Goal: Information Seeking & Learning: Learn about a topic

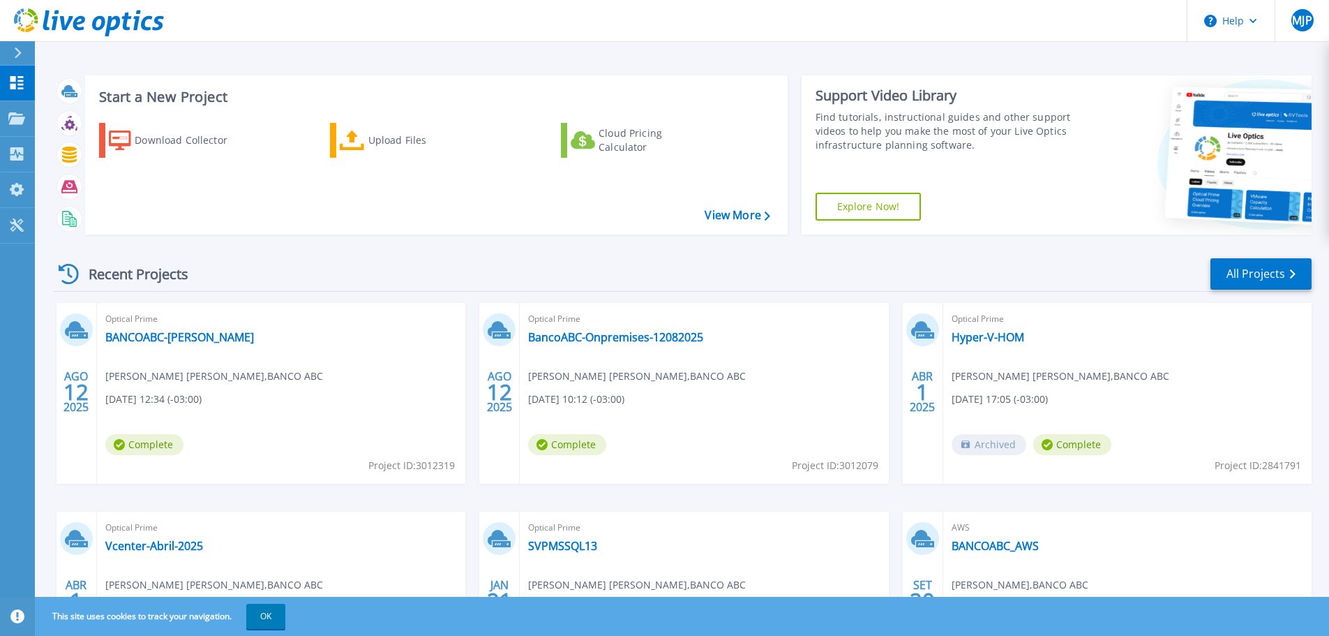
click at [988, 442] on span "Archived" at bounding box center [989, 444] width 75 height 21
click at [155, 339] on link "BANCOABC-[PERSON_NAME]" at bounding box center [179, 337] width 149 height 14
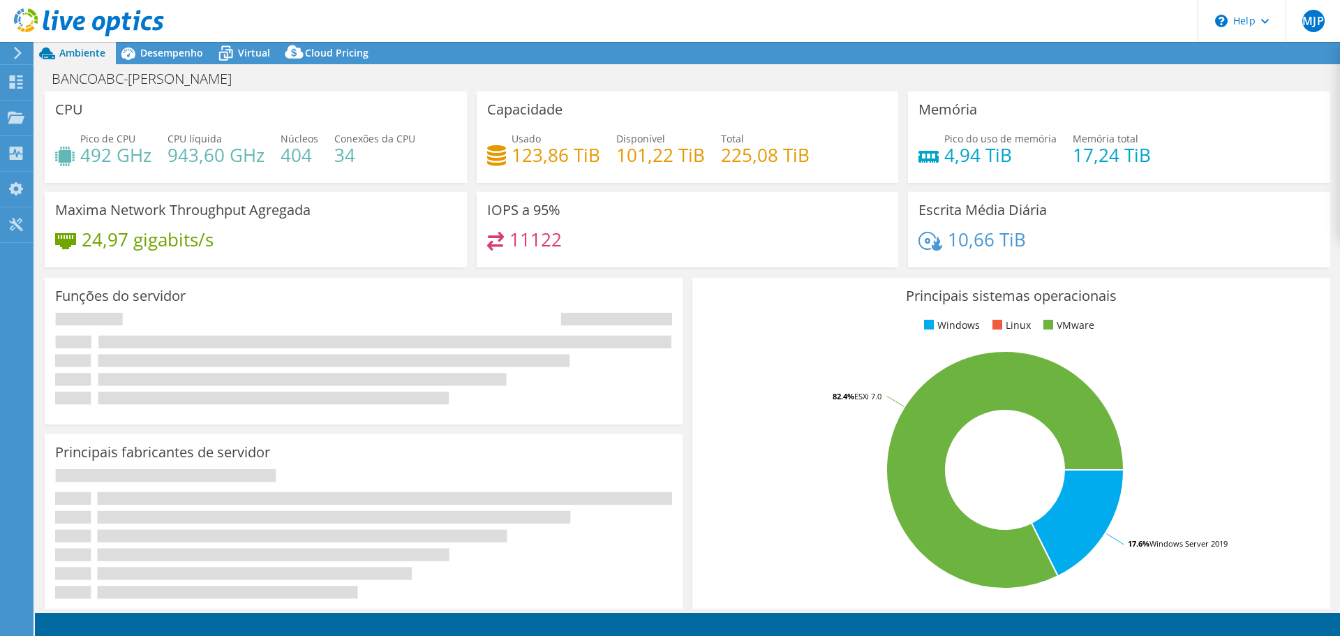
select select "USD"
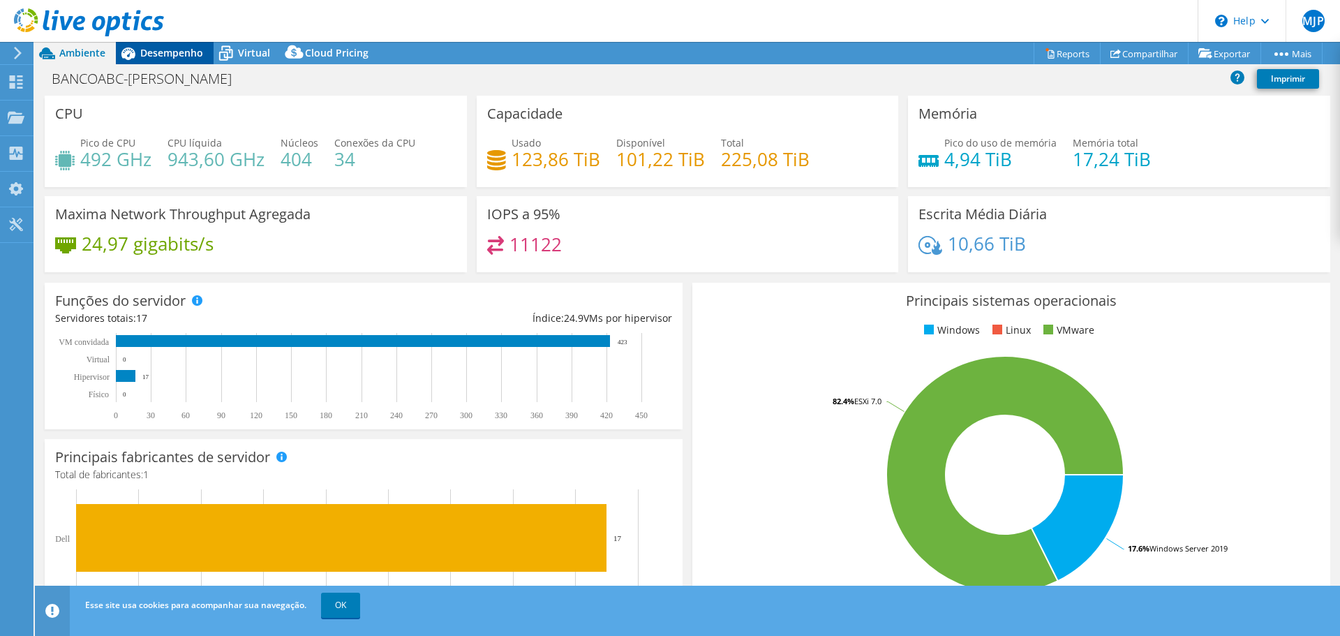
click at [175, 52] on span "Desempenho" at bounding box center [171, 52] width 63 height 13
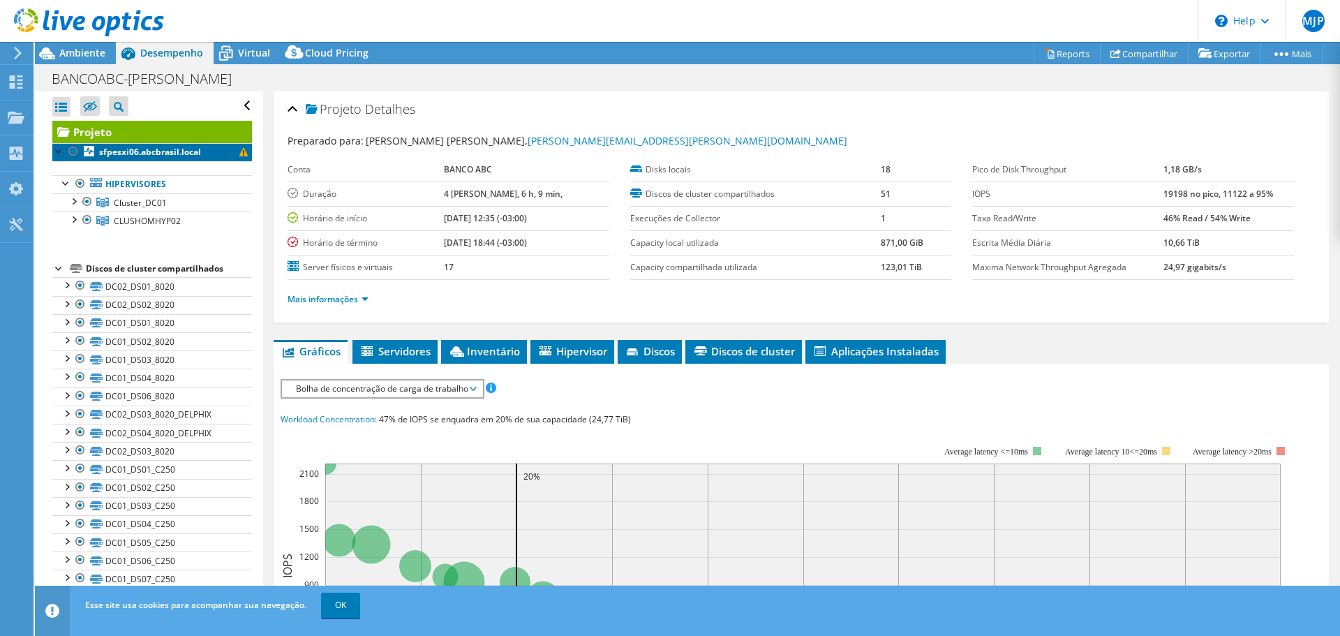
click at [234, 157] on link "sfpesxi06.abcbrasil.local" at bounding box center [152, 152] width 200 height 18
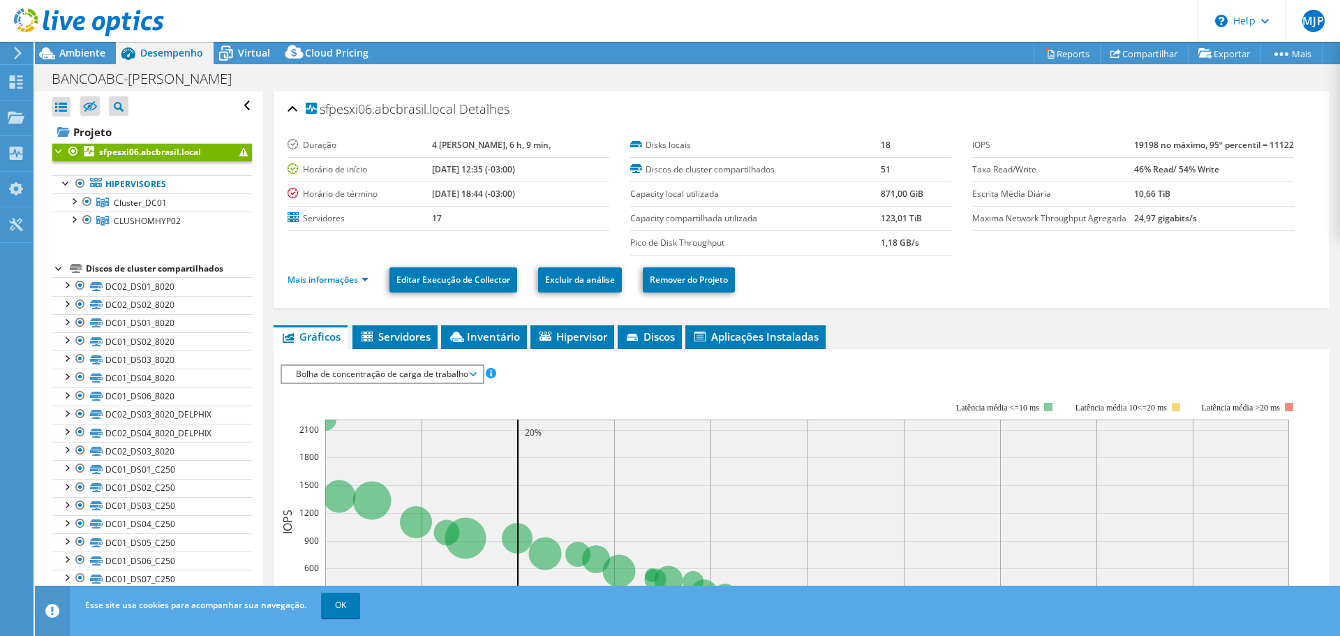
click at [60, 153] on div at bounding box center [59, 150] width 14 height 14
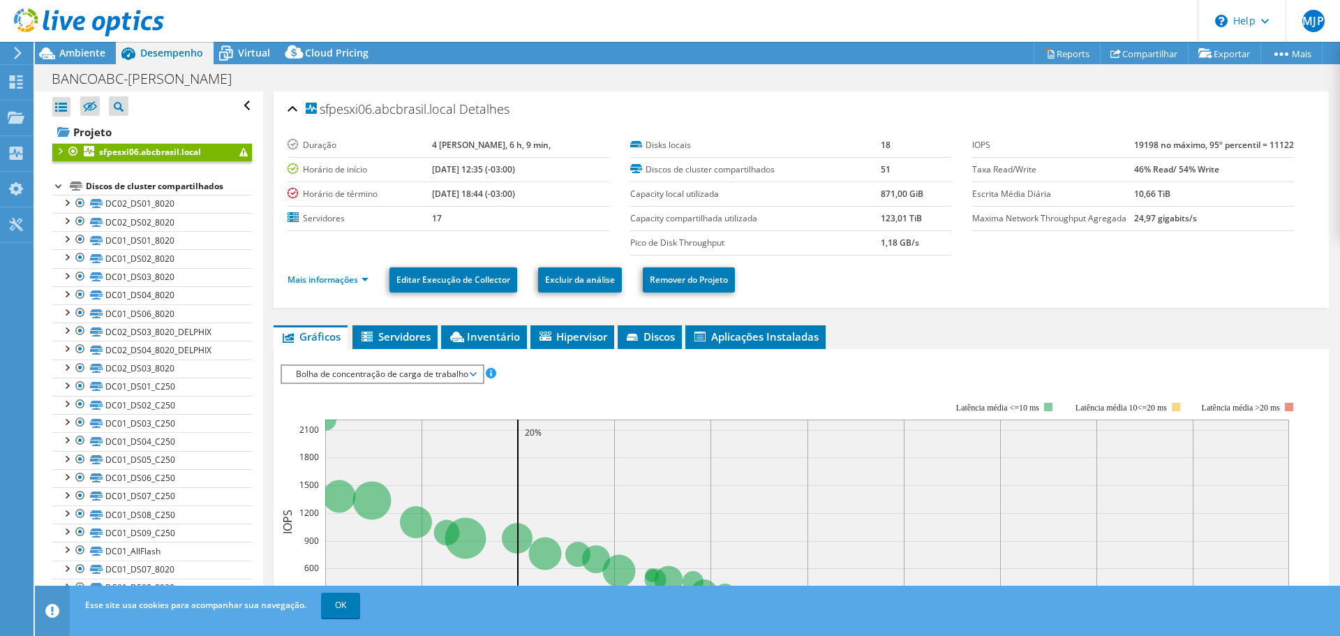
click at [57, 151] on div at bounding box center [59, 150] width 14 height 14
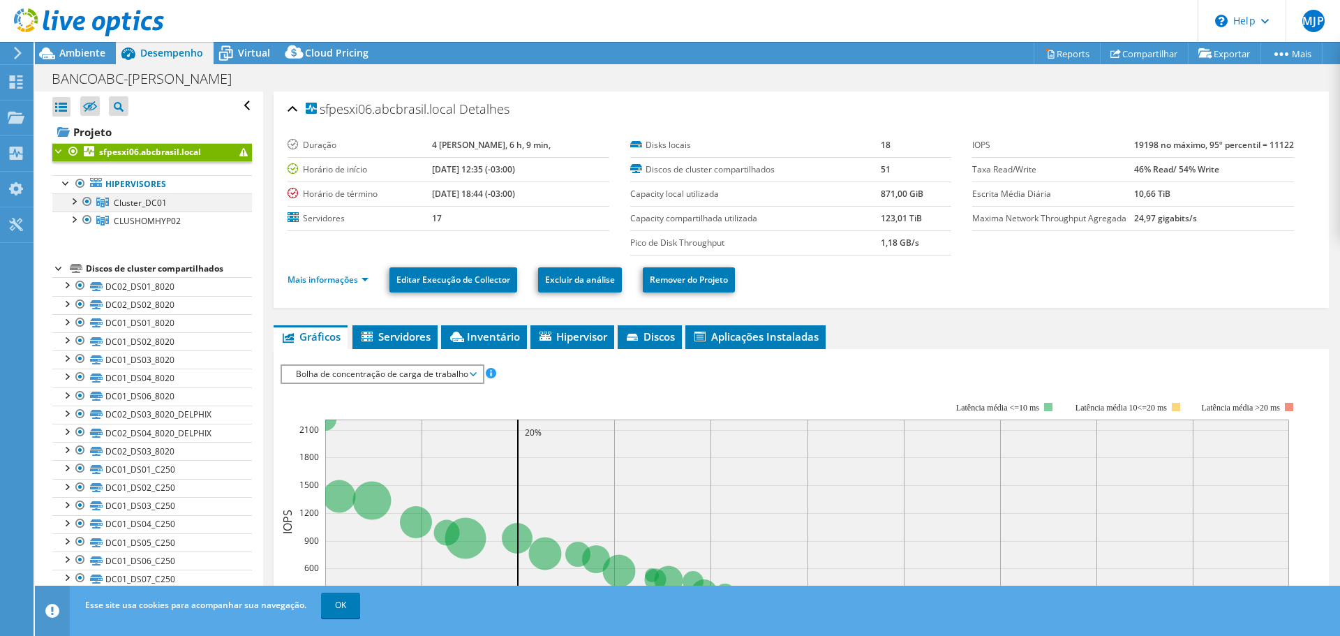
click at [77, 202] on div at bounding box center [73, 200] width 14 height 14
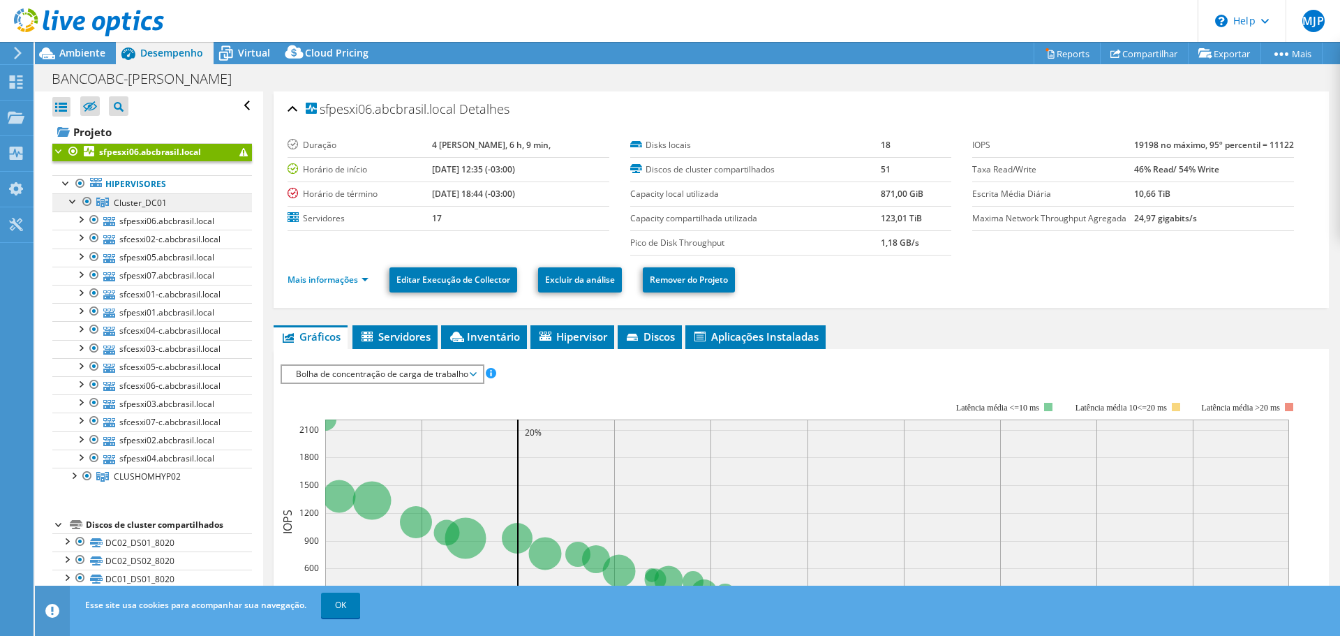
click at [127, 198] on span "Cluster_DC01" at bounding box center [140, 203] width 53 height 12
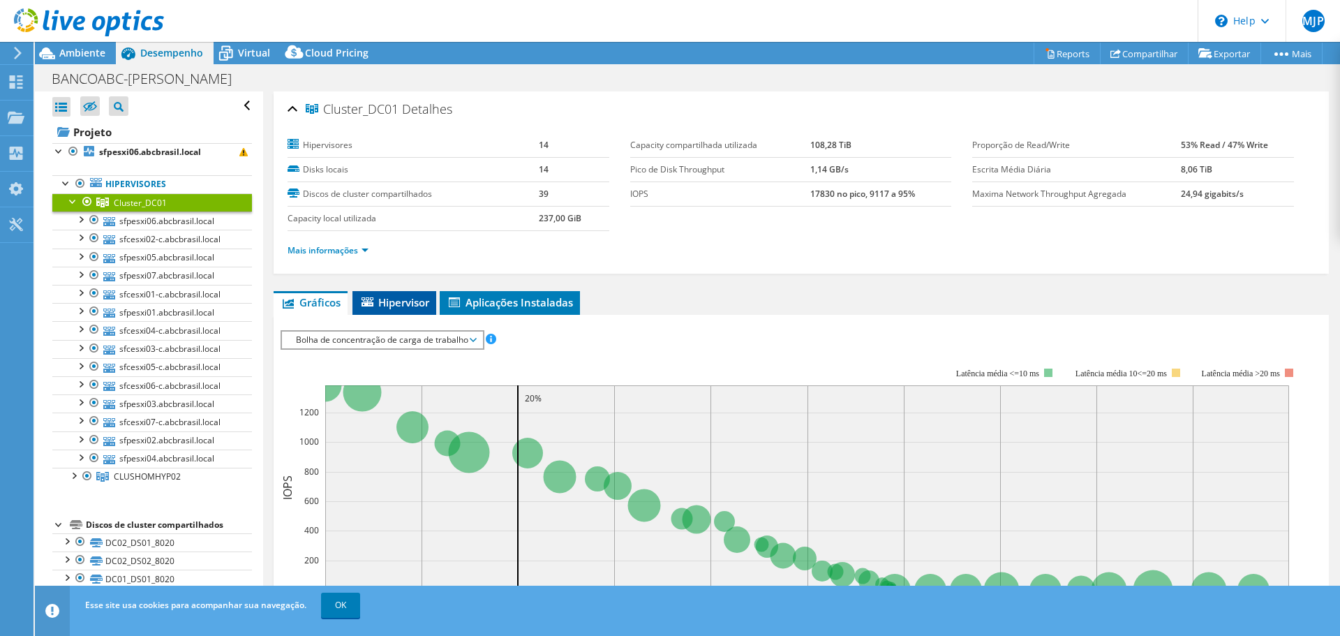
click at [407, 294] on li "Hipervisor" at bounding box center [394, 303] width 84 height 24
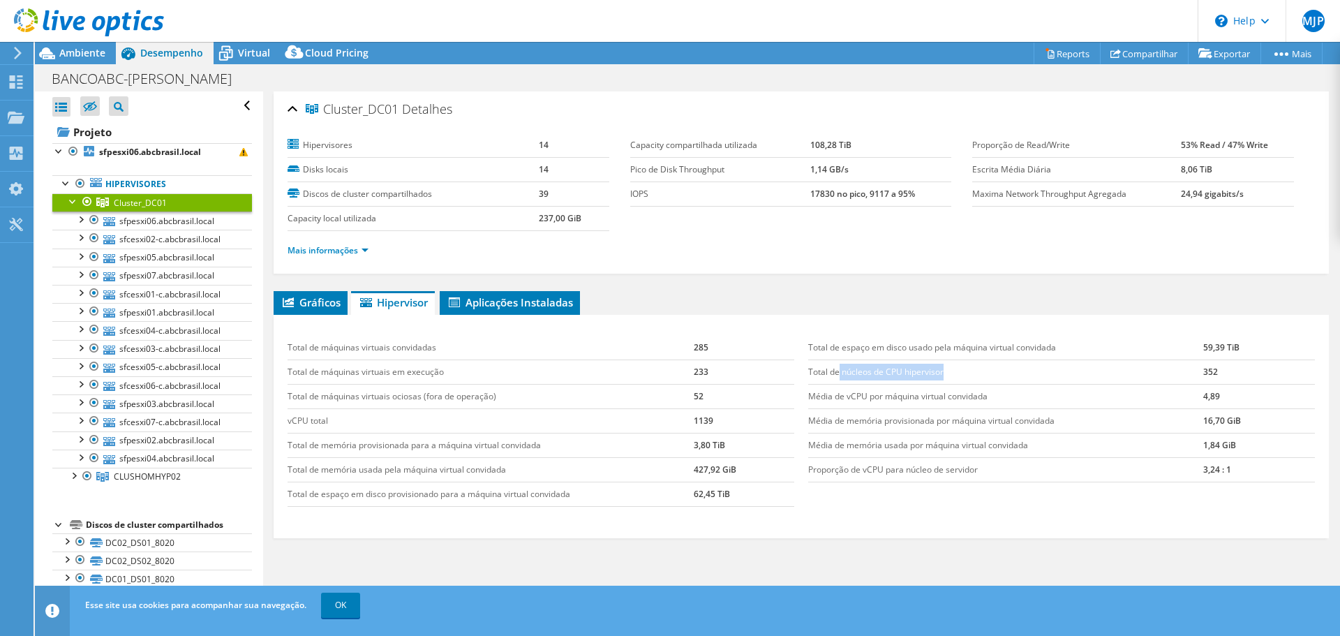
drag, startPoint x: 865, startPoint y: 368, endPoint x: 1063, endPoint y: 373, distance: 198.2
click at [1063, 372] on td "Total de núcleos de CPU hipervisor" at bounding box center [1005, 371] width 395 height 24
drag, startPoint x: 880, startPoint y: 396, endPoint x: 906, endPoint y: 399, distance: 26.7
click at [906, 399] on td "Média de vCPU por máquina virtual convidada" at bounding box center [1005, 396] width 395 height 24
drag, startPoint x: 878, startPoint y: 421, endPoint x: 1093, endPoint y: 428, distance: 215.7
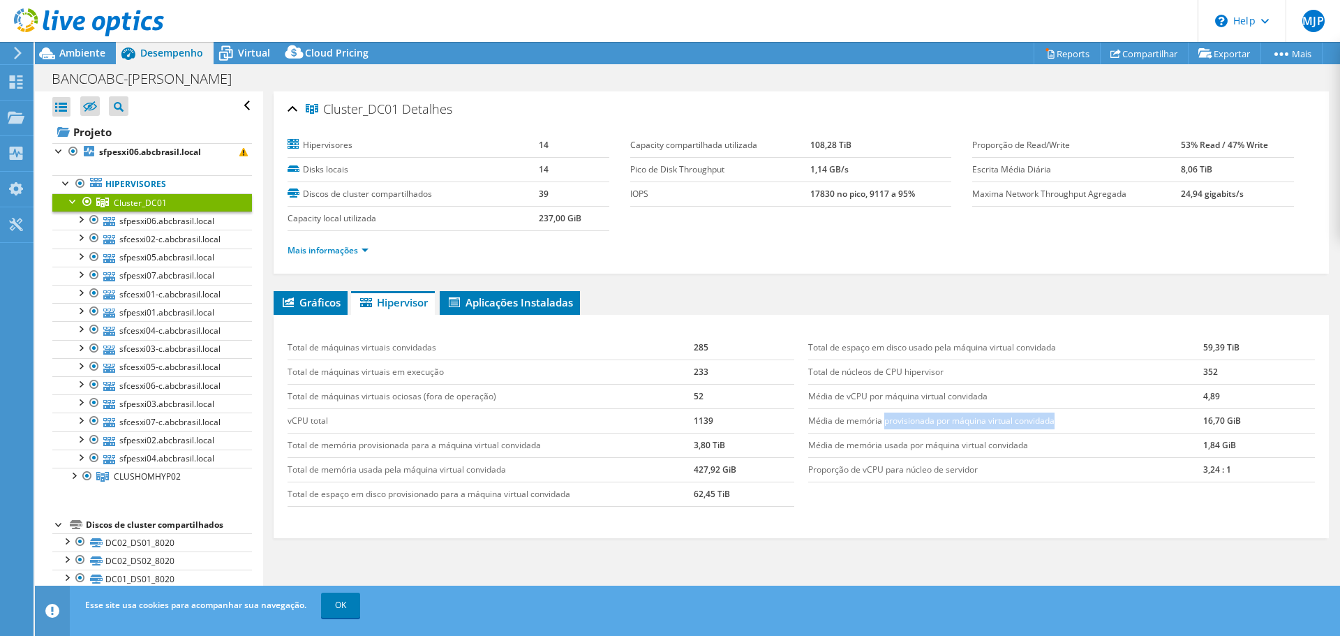
click at [1093, 428] on td "Média de memória provisionada por máquina virtual convidada" at bounding box center [1005, 420] width 395 height 24
drag, startPoint x: 831, startPoint y: 446, endPoint x: 1081, endPoint y: 449, distance: 249.8
click at [1081, 449] on td "Média de memória usada por máquina virtual convidada" at bounding box center [1005, 445] width 395 height 24
click at [522, 303] on span "Aplicações Instaladas" at bounding box center [510, 302] width 126 height 14
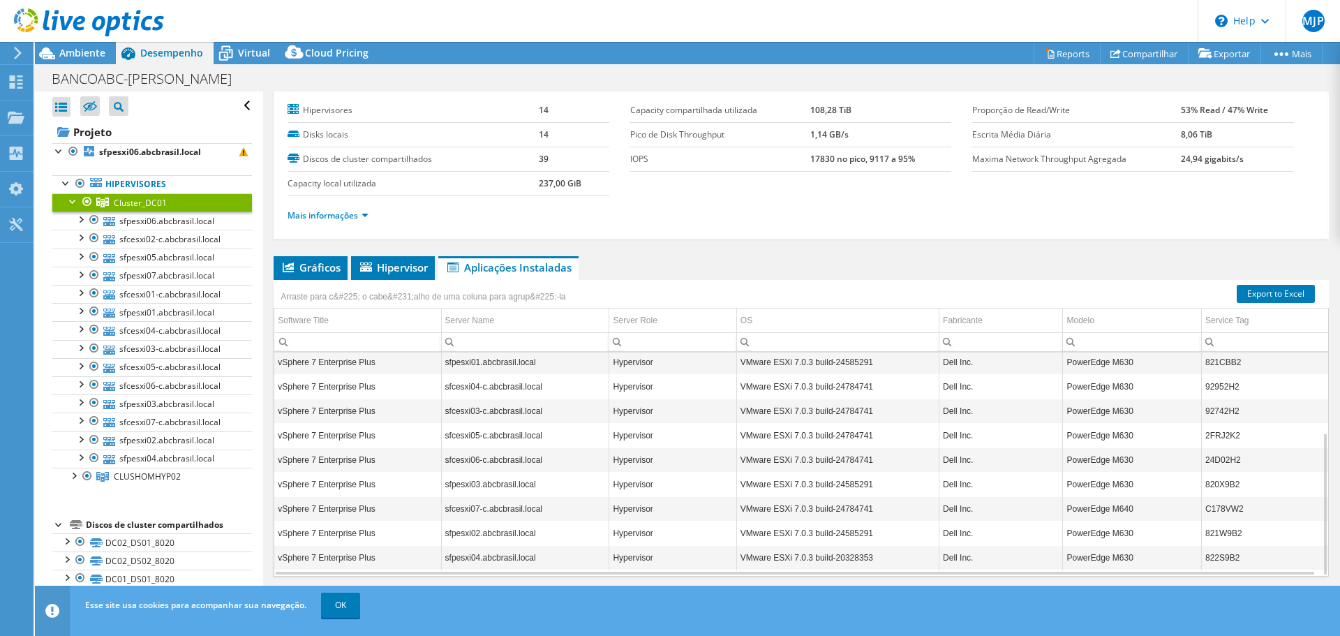
scroll to position [56, 0]
